Goal: Task Accomplishment & Management: Use online tool/utility

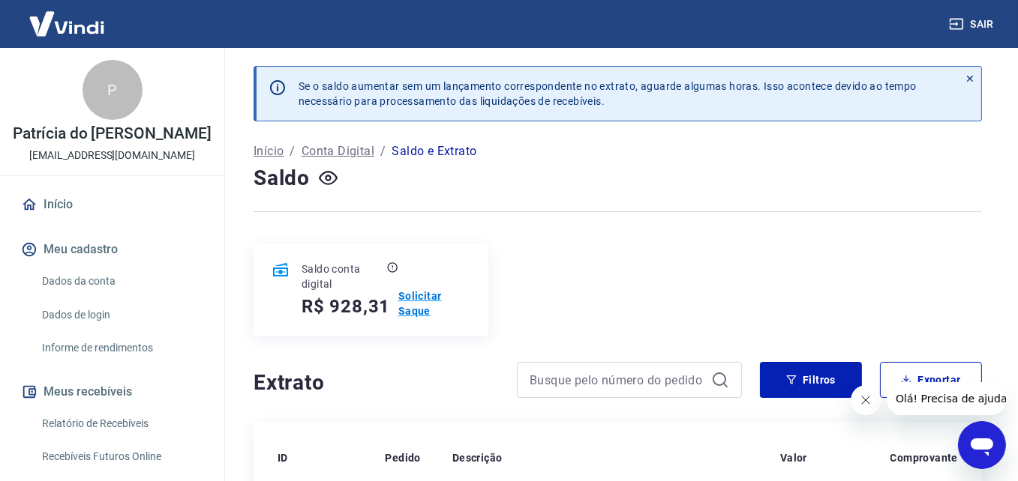
click at [427, 306] on p "Solicitar Saque" at bounding box center [434, 304] width 72 height 30
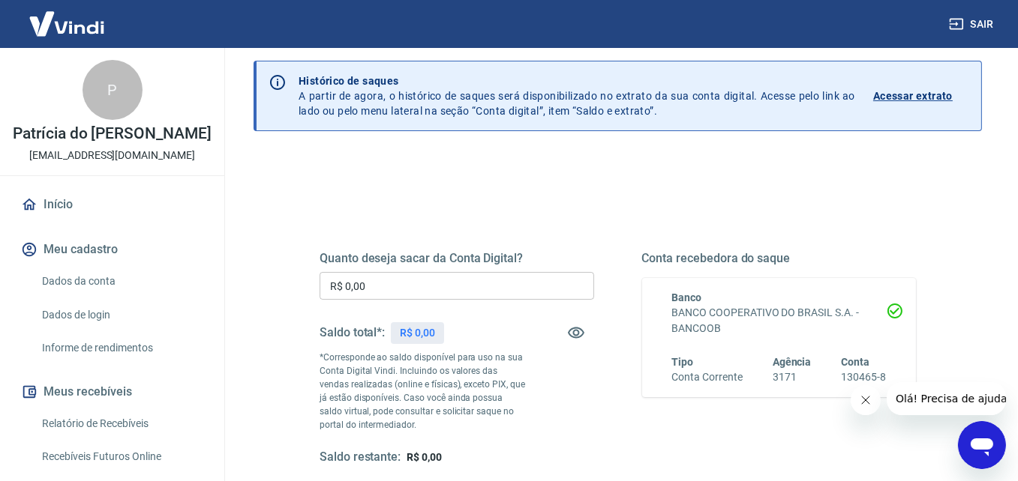
scroll to position [75, 0]
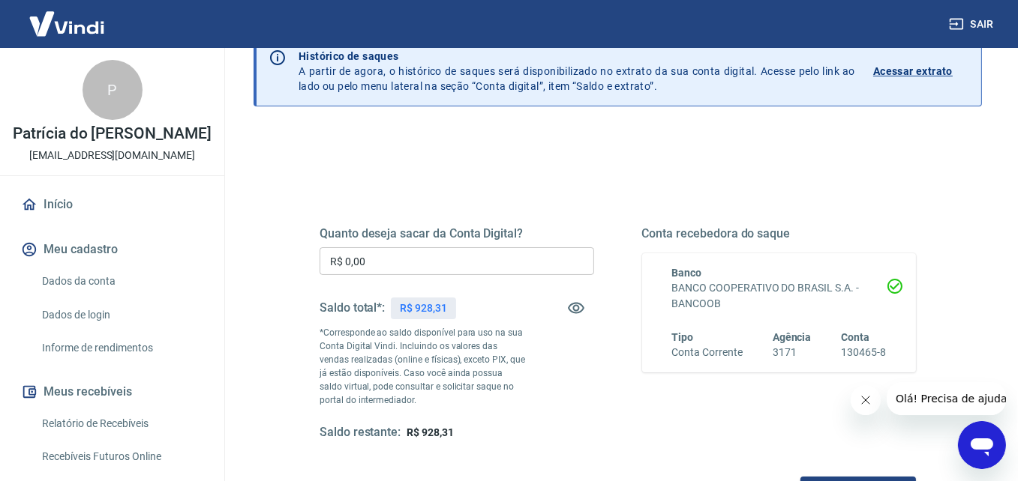
click at [477, 265] on input "R$ 0,00" at bounding box center [456, 261] width 274 height 28
